Goal: Information Seeking & Learning: Get advice/opinions

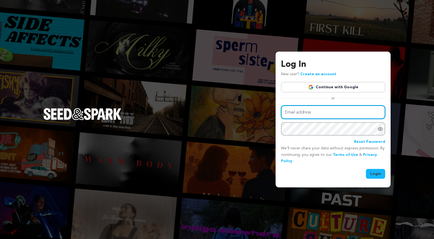
click at [329, 112] on input "Email address" at bounding box center [333, 112] width 104 height 14
type input "stephen.marsiano@gmail.com"
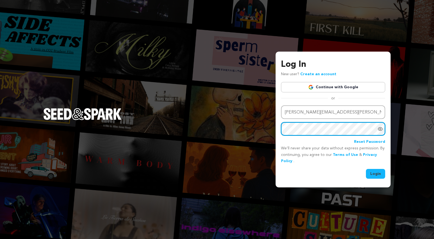
click at [366, 169] on button "Login" at bounding box center [375, 174] width 19 height 10
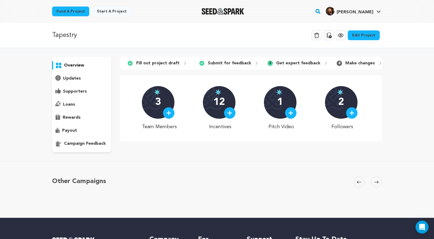
click at [313, 66] on p "Get expert feedback" at bounding box center [298, 63] width 44 height 7
click at [324, 61] on icon at bounding box center [326, 63] width 4 height 4
click at [301, 64] on p "Get expert feedback" at bounding box center [298, 63] width 44 height 7
click at [74, 145] on p "campaign feedback" at bounding box center [85, 143] width 42 height 7
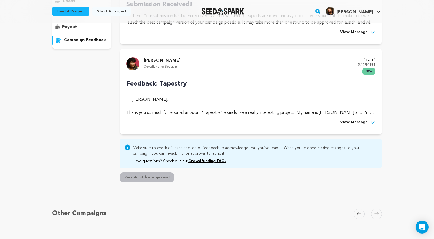
scroll to position [114, 0]
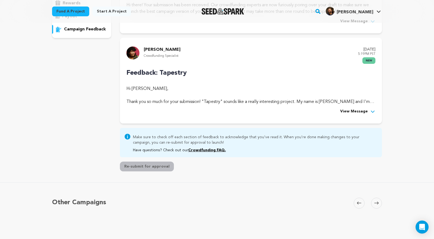
click at [357, 112] on span "View Message" at bounding box center [354, 111] width 28 height 7
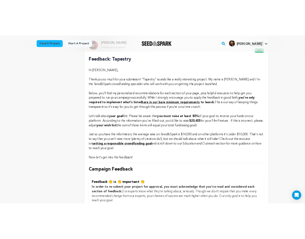
scroll to position [154, 0]
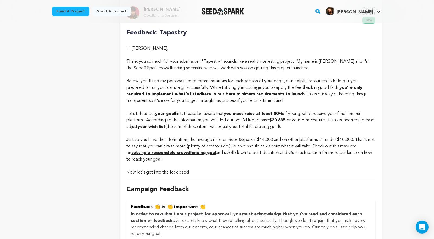
click at [433, 17] on div "Fund a project Start a project Search" at bounding box center [217, 11] width 434 height 23
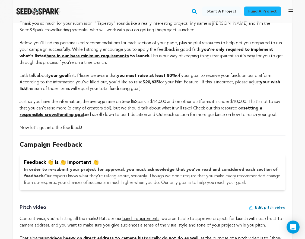
scroll to position [226, 0]
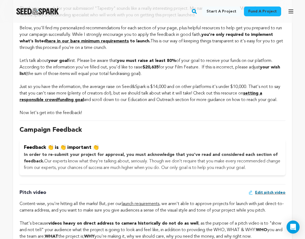
click at [166, 39] on p "Below, you'll find my personalized recommendations for each section of your pag…" at bounding box center [153, 38] width 266 height 26
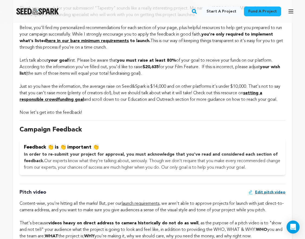
scroll to position [0, 0]
